Goal: Transaction & Acquisition: Download file/media

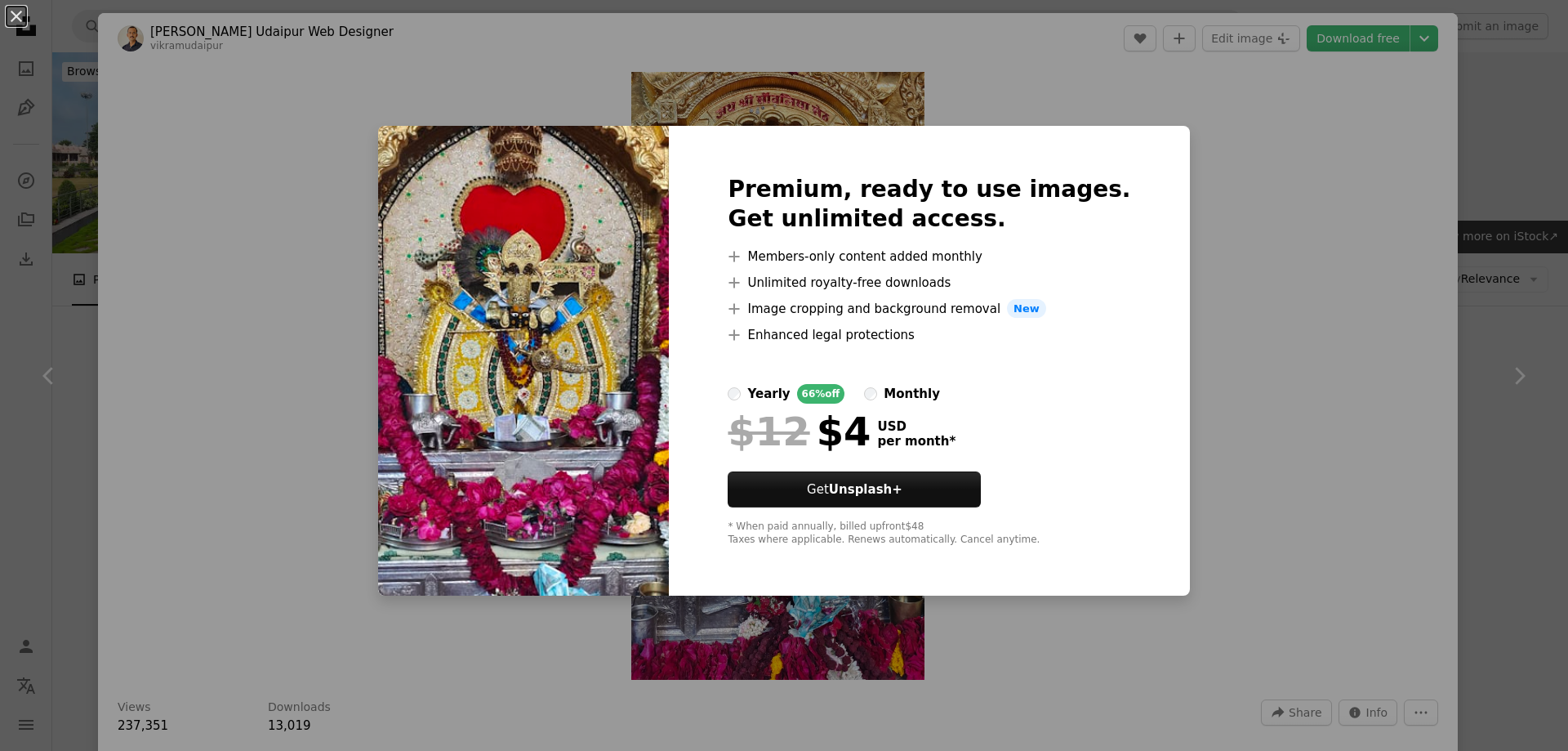
click at [1365, 123] on div "An X shape Premium, ready to use images. Get unlimited access. A plus sign Memb…" at bounding box center [784, 375] width 1568 height 751
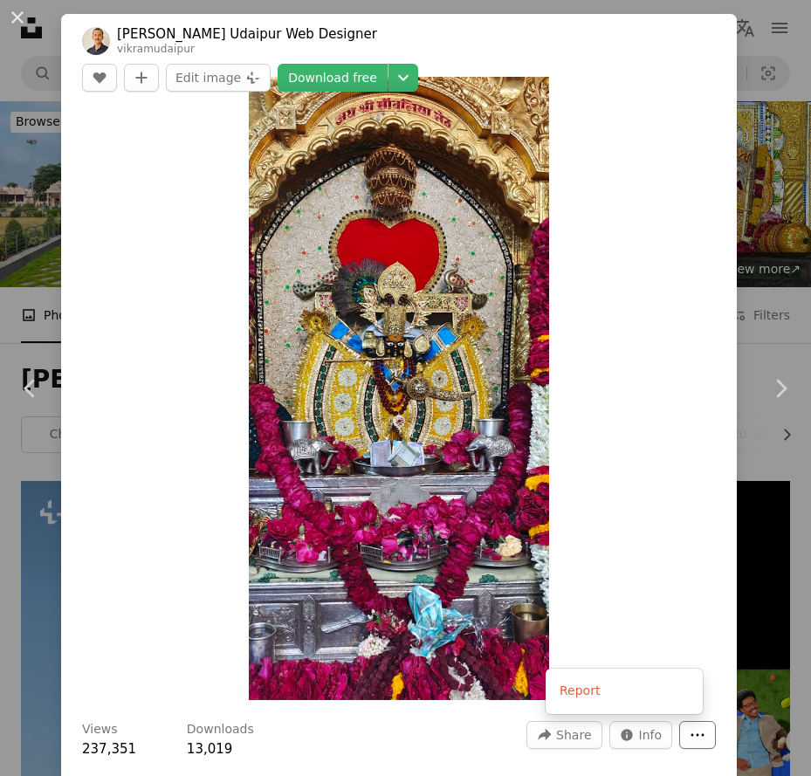
click at [692, 728] on icon "More Actions" at bounding box center [698, 736] width 16 height 16
click at [388, 64] on link "Download free" at bounding box center [333, 78] width 110 height 28
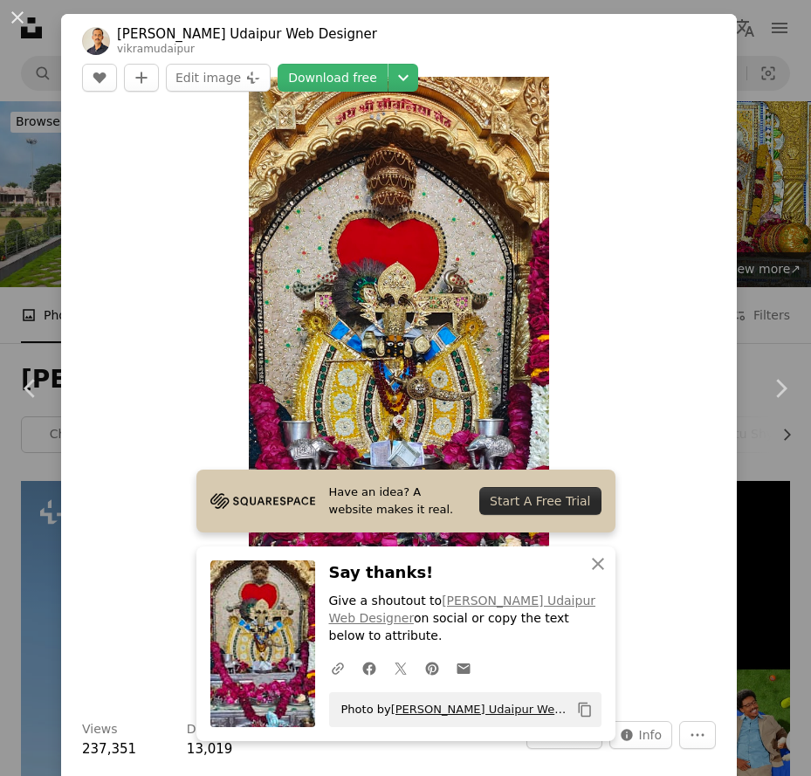
click at [455, 711] on link "[PERSON_NAME] Udaipur Web Designer" at bounding box center [503, 709] width 225 height 13
